Goal: Information Seeking & Learning: Learn about a topic

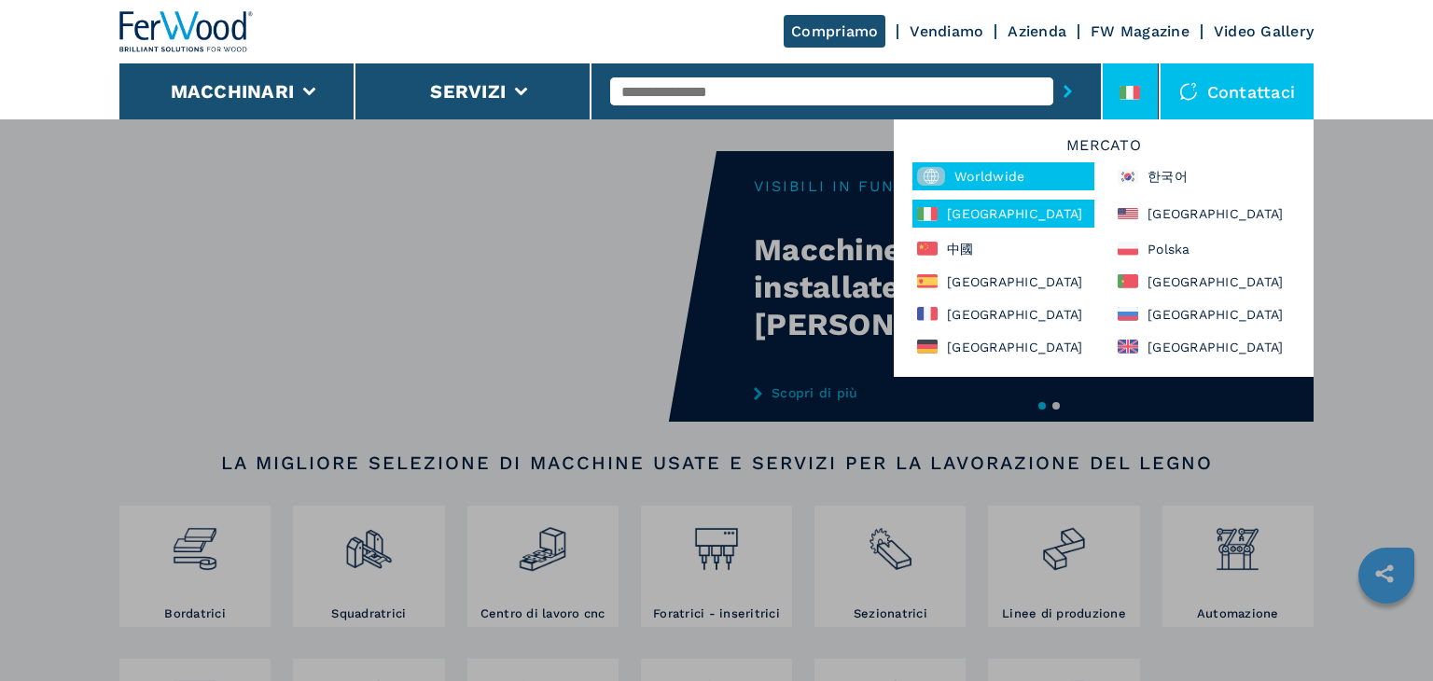
click at [990, 176] on div "Worldwide" at bounding box center [1004, 176] width 182 height 28
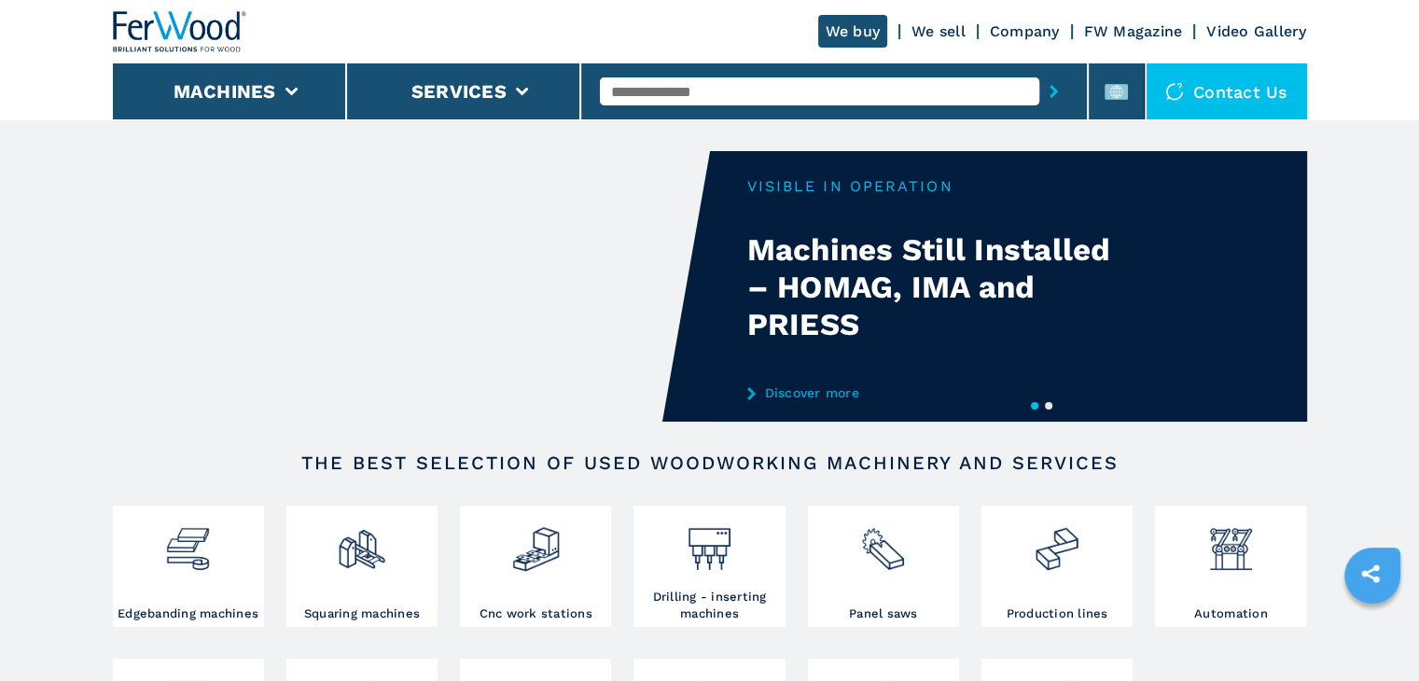
click at [675, 89] on input "text" at bounding box center [820, 91] width 440 height 28
paste input "******"
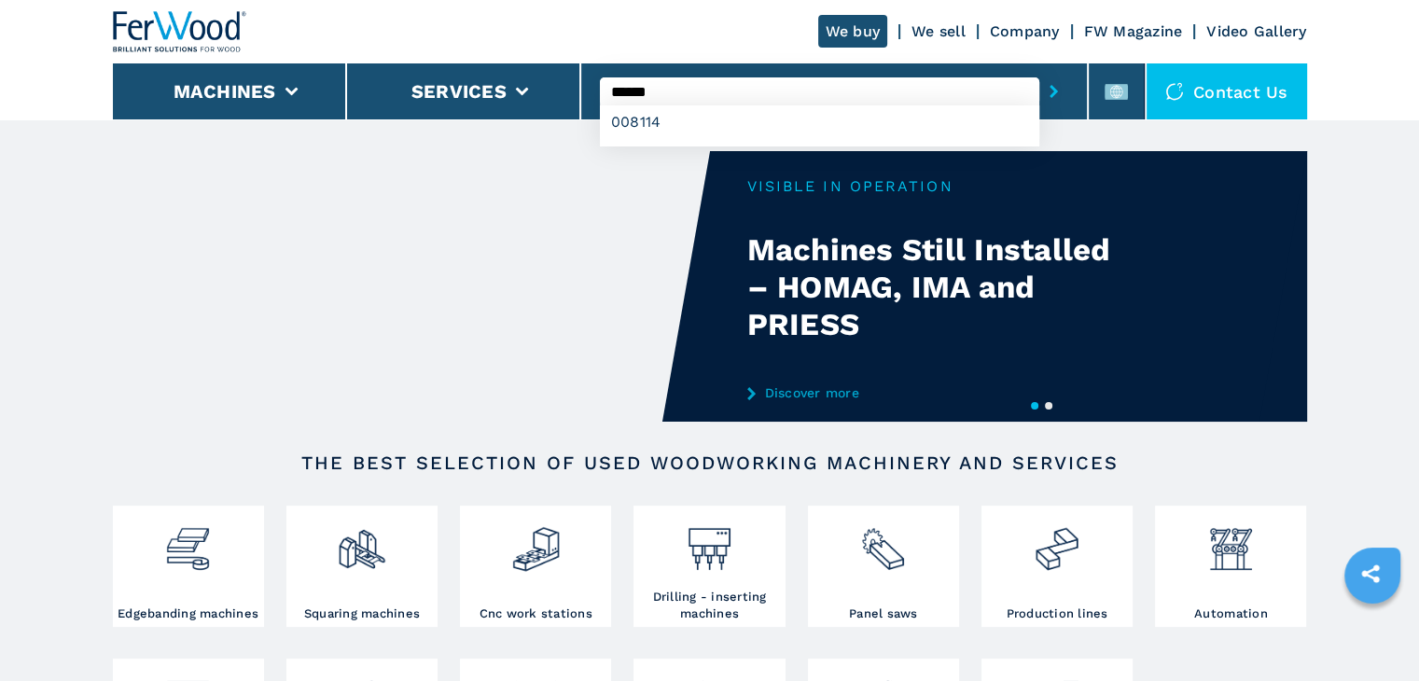
type input "******"
click at [1040, 70] on button "submit-button" at bounding box center [1054, 91] width 29 height 43
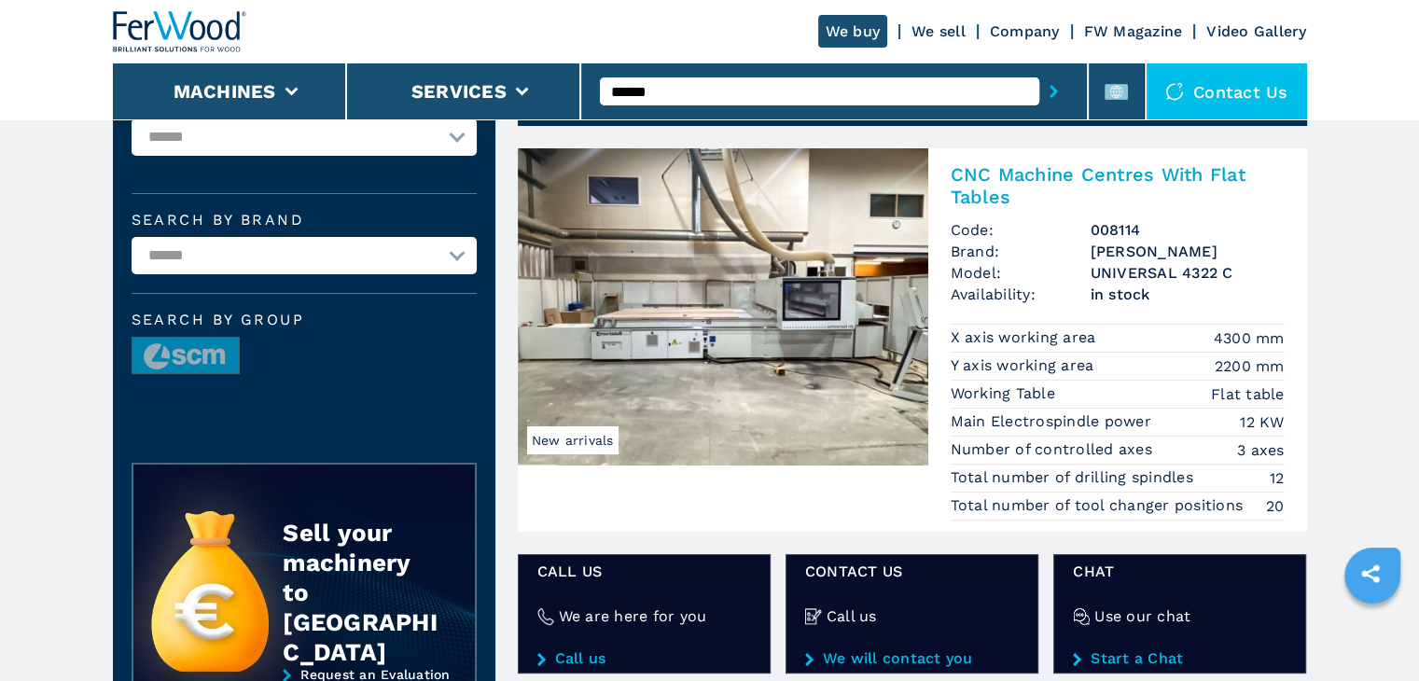
scroll to position [101, 0]
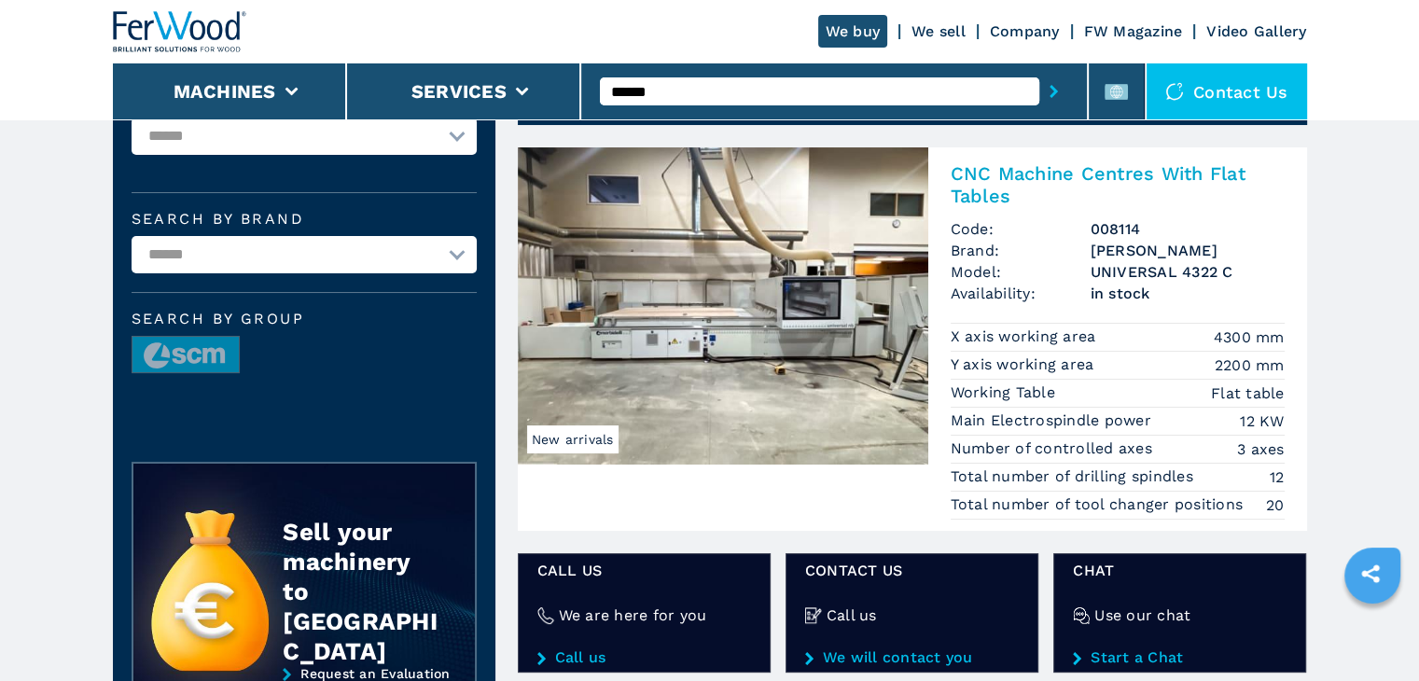
click at [989, 186] on h2 "CNC Machine Centres With Flat Tables" at bounding box center [1118, 184] width 334 height 45
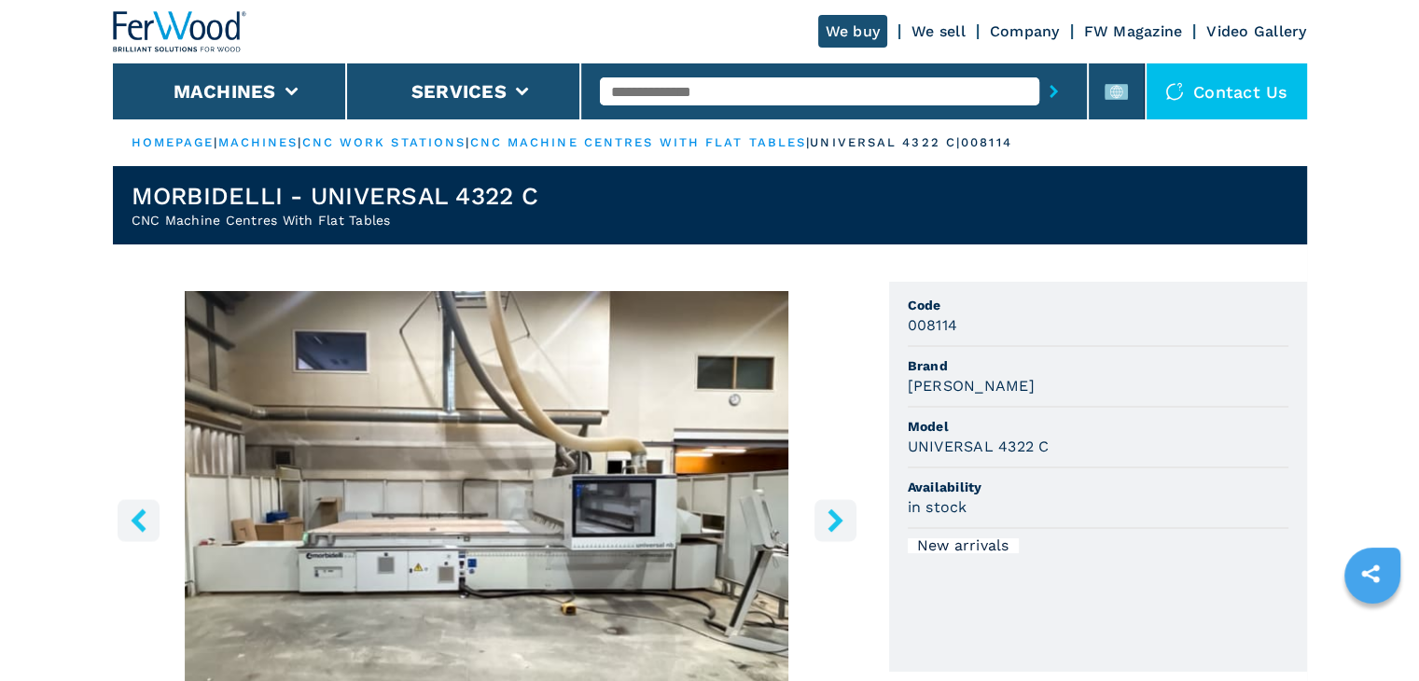
click at [944, 325] on h3 "008114" at bounding box center [933, 324] width 50 height 21
copy h3 "008114"
click at [965, 451] on h3 "UNIVERSAL 4322 C" at bounding box center [979, 446] width 142 height 21
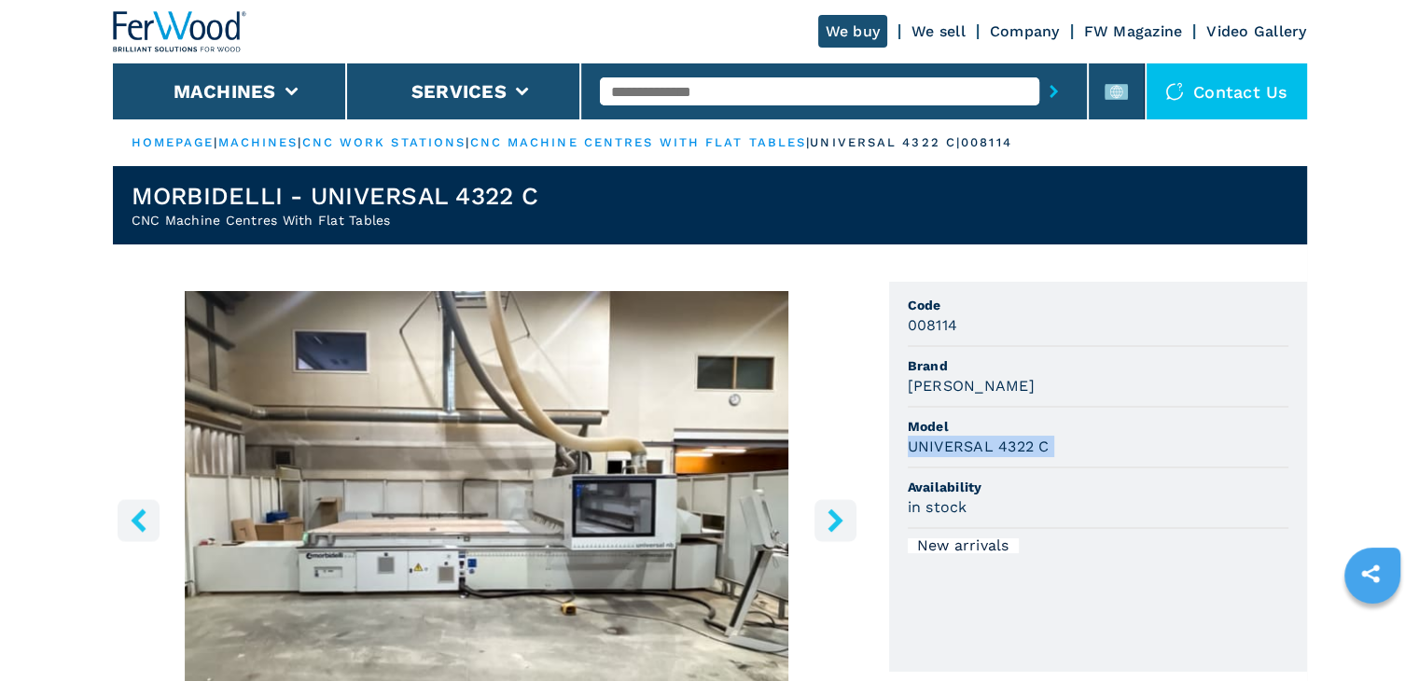
click at [965, 451] on h3 "UNIVERSAL 4322 C" at bounding box center [979, 446] width 142 height 21
copy h3 "UNIVERSAL 4322 C"
